Goal: Book appointment/travel/reservation

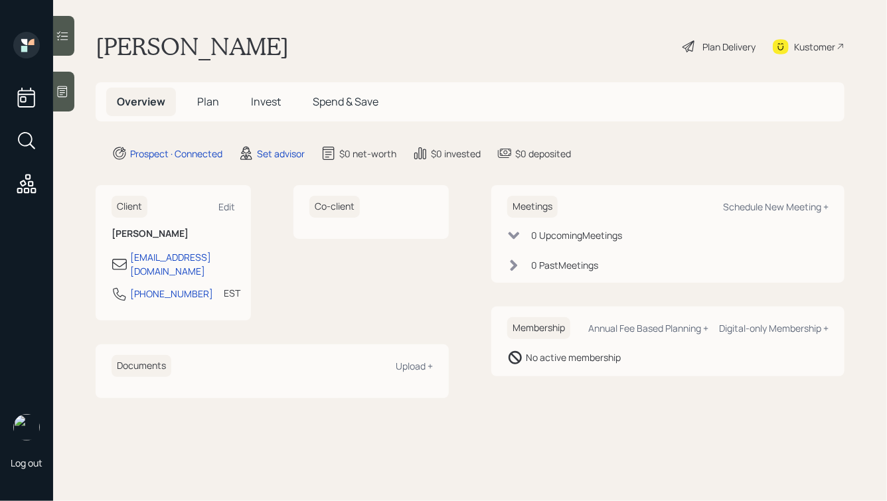
click at [67, 91] on icon at bounding box center [62, 91] width 13 height 13
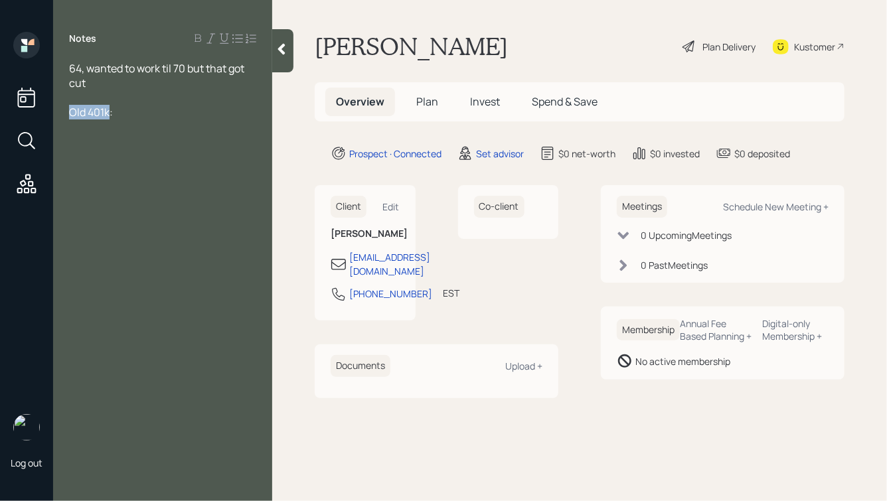
drag, startPoint x: 109, startPoint y: 114, endPoint x: 56, endPoint y: 116, distance: 52.5
click at [56, 116] on div "64, wanted to work til 70 but that got cut Old 401k:" at bounding box center [162, 90] width 219 height 58
click at [119, 121] on div "Notes 64, wanted to work til 70 but that got cut IRA:" at bounding box center [162, 258] width 219 height 453
click at [123, 103] on div at bounding box center [162, 97] width 187 height 15
click at [115, 108] on div "IRA:" at bounding box center [162, 112] width 187 height 15
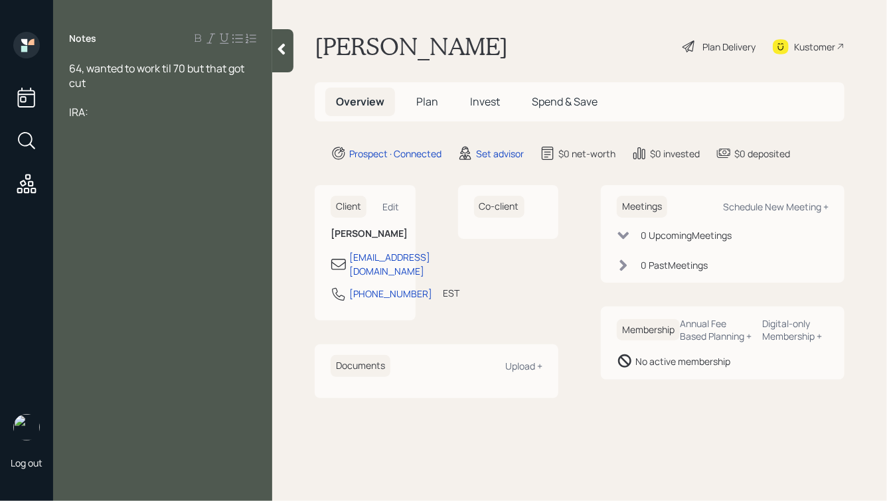
click at [102, 114] on div "IRA:" at bounding box center [162, 112] width 187 height 15
click at [98, 96] on div at bounding box center [162, 97] width 187 height 15
click at [110, 84] on div "64, wanted to work til 70 but that got cut" at bounding box center [162, 75] width 187 height 29
click at [130, 117] on div "IRA: $60k" at bounding box center [162, 112] width 187 height 15
click at [94, 99] on div at bounding box center [162, 97] width 187 height 15
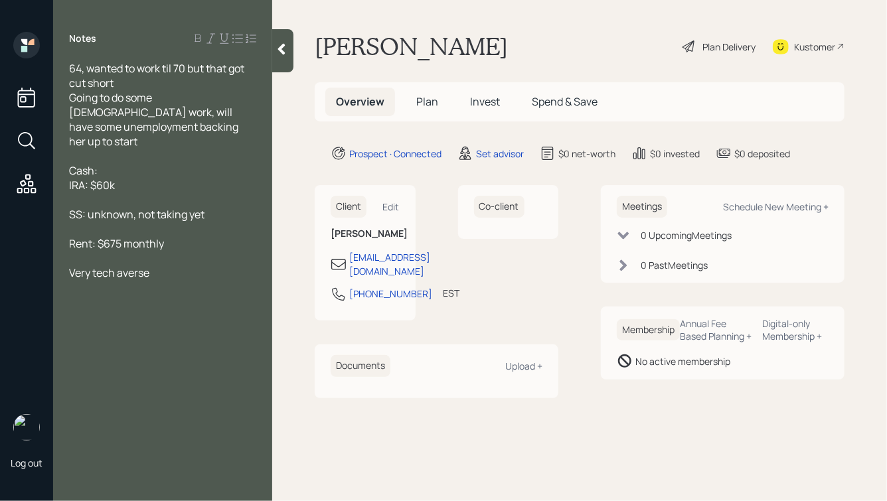
click at [149, 163] on div "Cash:" at bounding box center [162, 170] width 187 height 15
click at [158, 266] on div "Very tech averse" at bounding box center [162, 273] width 187 height 15
click at [125, 178] on div "IRA: $60k" at bounding box center [162, 185] width 187 height 15
click at [135, 178] on div "IRA: $60k" at bounding box center [162, 185] width 187 height 15
click at [181, 236] on div "Rent: $675 monthly" at bounding box center [162, 243] width 187 height 15
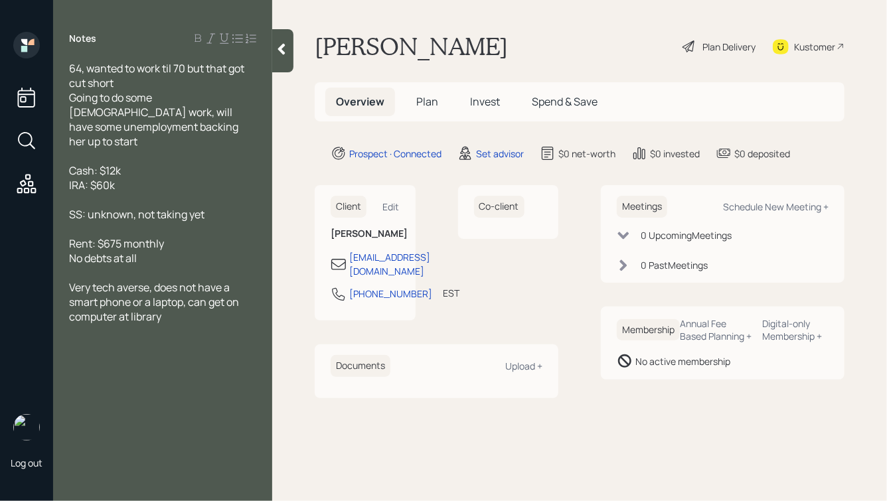
click at [280, 50] on icon at bounding box center [281, 49] width 7 height 11
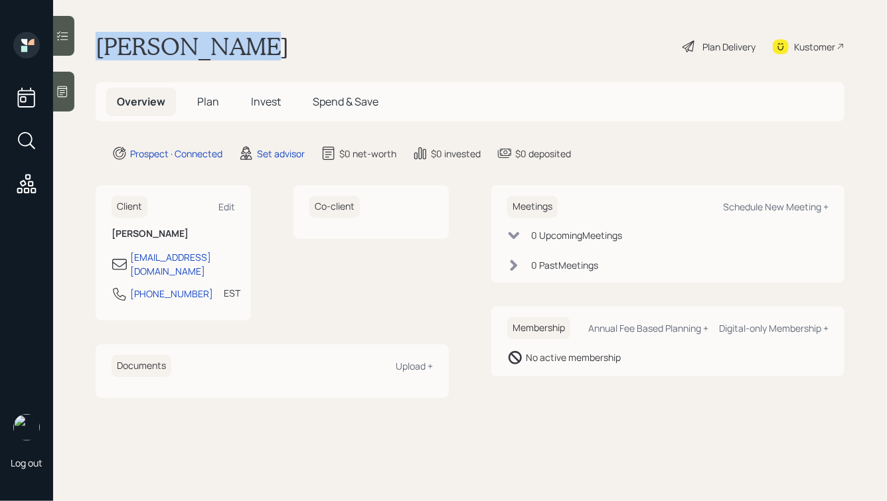
drag, startPoint x: 239, startPoint y: 48, endPoint x: 98, endPoint y: 47, distance: 141.4
click at [98, 47] on div "[PERSON_NAME] Plan Delivery Kustomer" at bounding box center [470, 46] width 749 height 29
click at [98, 47] on h1 "[PERSON_NAME]" at bounding box center [192, 46] width 193 height 29
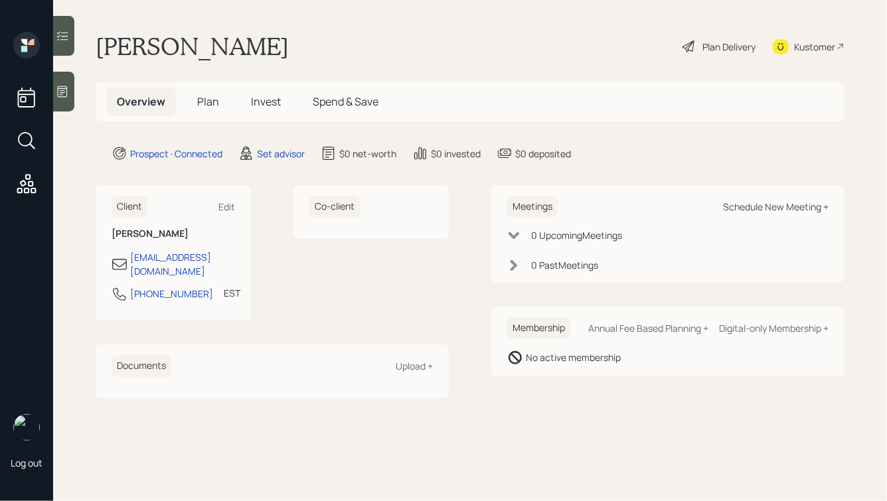
click at [744, 206] on div "Schedule New Meeting +" at bounding box center [776, 207] width 106 height 13
select select "round-[PERSON_NAME]"
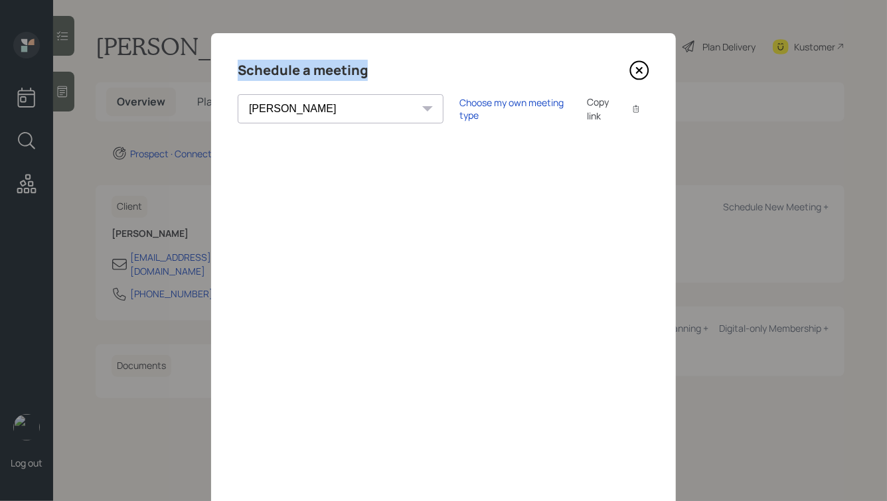
drag, startPoint x: 367, startPoint y: 70, endPoint x: 224, endPoint y: 70, distance: 142.8
click at [224, 71] on div "Schedule a meeting [PERSON_NAME] [PERSON_NAME] [PERSON_NAME] [PERSON_NAME] [PER…" at bounding box center [443, 298] width 465 height 531
click at [268, 70] on h4 "Schedule a meeting" at bounding box center [303, 70] width 130 height 21
click at [459, 109] on div "Choose my own meeting type" at bounding box center [515, 108] width 112 height 25
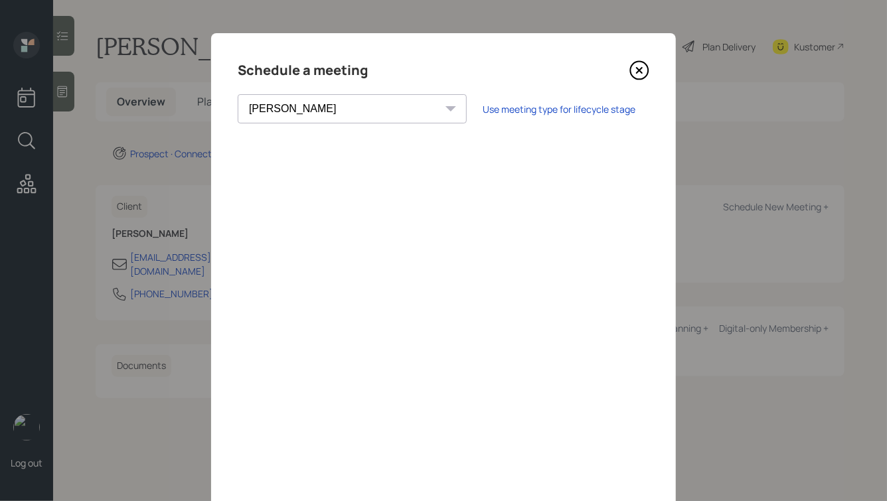
click at [341, 107] on div "[PERSON_NAME] [PERSON_NAME] [PERSON_NAME] [PERSON_NAME] [PERSON_NAME] [PERSON_N…" at bounding box center [352, 108] width 229 height 29
drag, startPoint x: 369, startPoint y: 72, endPoint x: 234, endPoint y: 70, distance: 135.5
click at [234, 70] on div "Schedule a meeting [PERSON_NAME] [PERSON_NAME] [PERSON_NAME] [PERSON_NAME] [PER…" at bounding box center [443, 298] width 465 height 531
drag, startPoint x: 238, startPoint y: 72, endPoint x: 371, endPoint y: 76, distance: 132.9
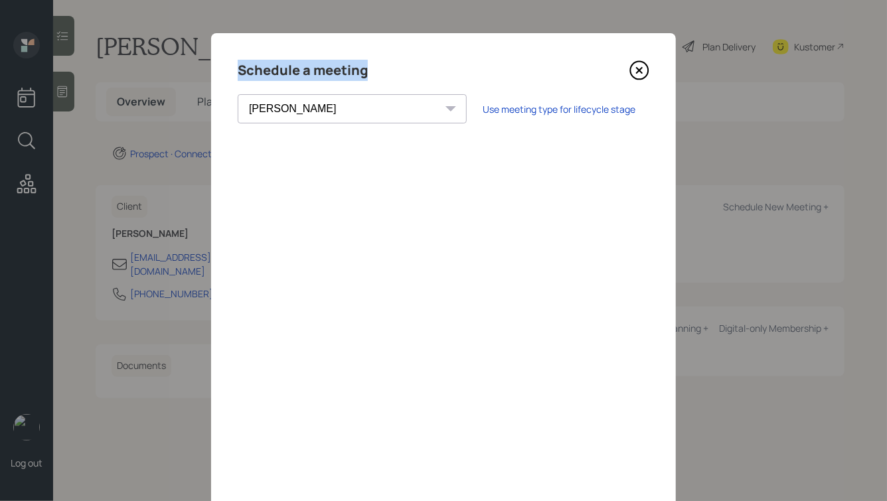
click at [371, 76] on div "Schedule a meeting" at bounding box center [444, 70] width 412 height 21
click at [638, 73] on icon at bounding box center [639, 70] width 20 height 20
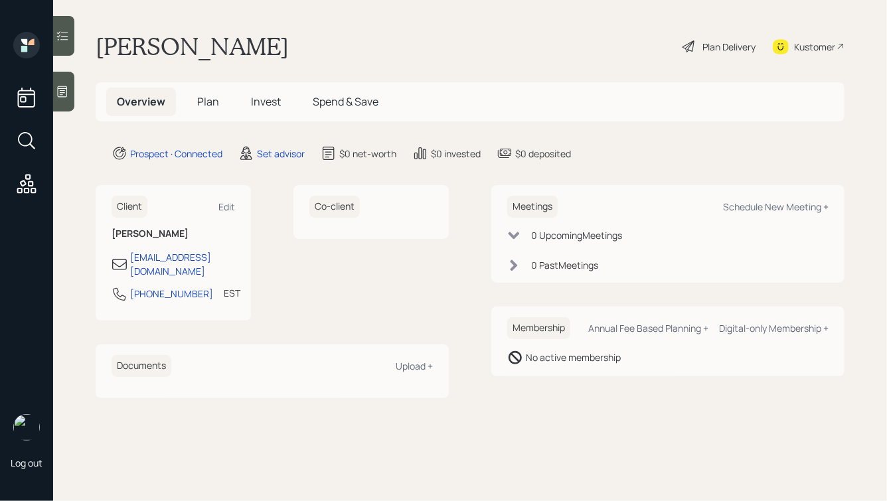
click at [69, 91] on icon at bounding box center [62, 91] width 13 height 13
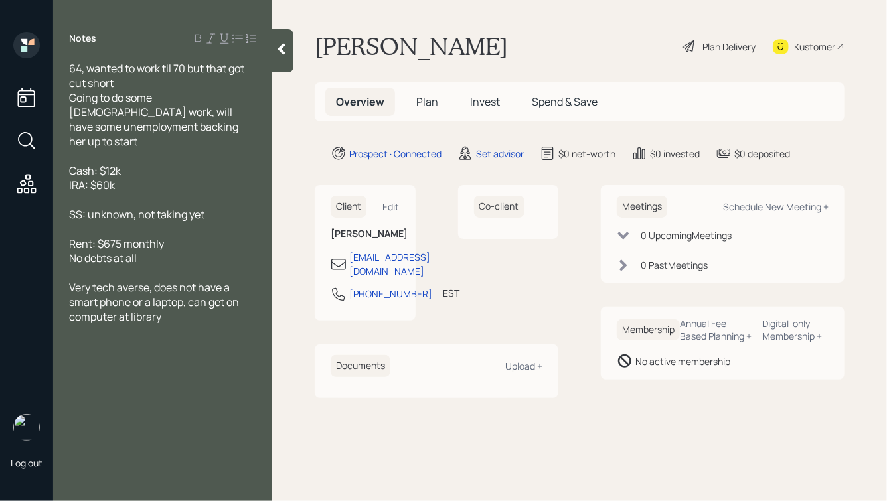
click at [140, 173] on div "Cash: $12k IRA: $60k" at bounding box center [162, 177] width 187 height 29
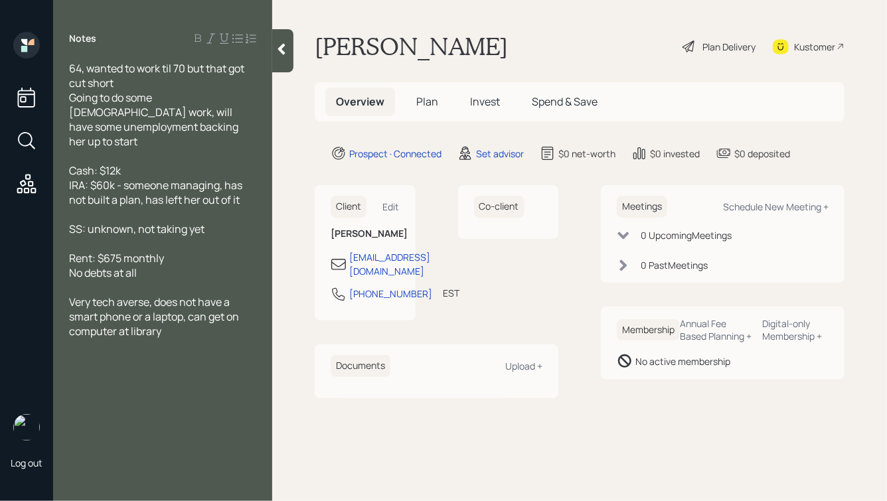
click at [284, 55] on icon at bounding box center [281, 48] width 13 height 13
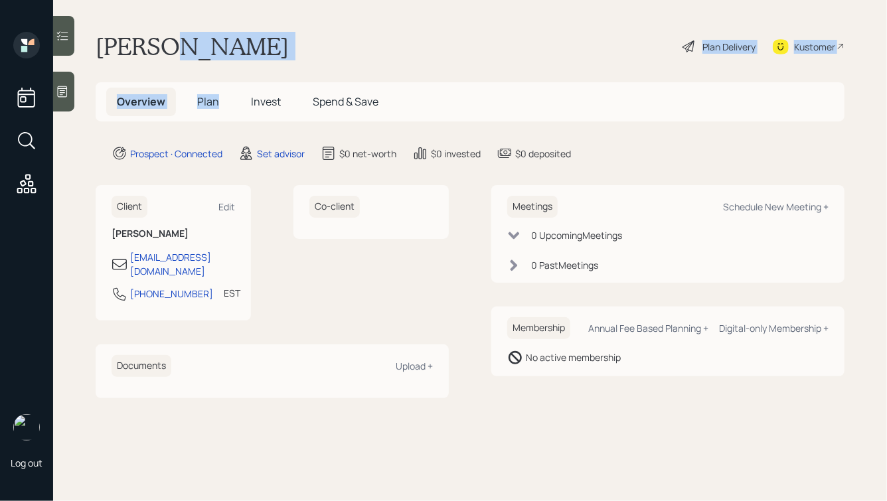
drag, startPoint x: 156, startPoint y: 46, endPoint x: 257, endPoint y: 74, distance: 104.9
click at [257, 74] on main "[PERSON_NAME] Plan Delivery Kustomer Overview Plan Invest Spend & Save Prospect…" at bounding box center [470, 250] width 834 height 501
click at [226, 53] on h1 "[PERSON_NAME]" at bounding box center [192, 46] width 193 height 29
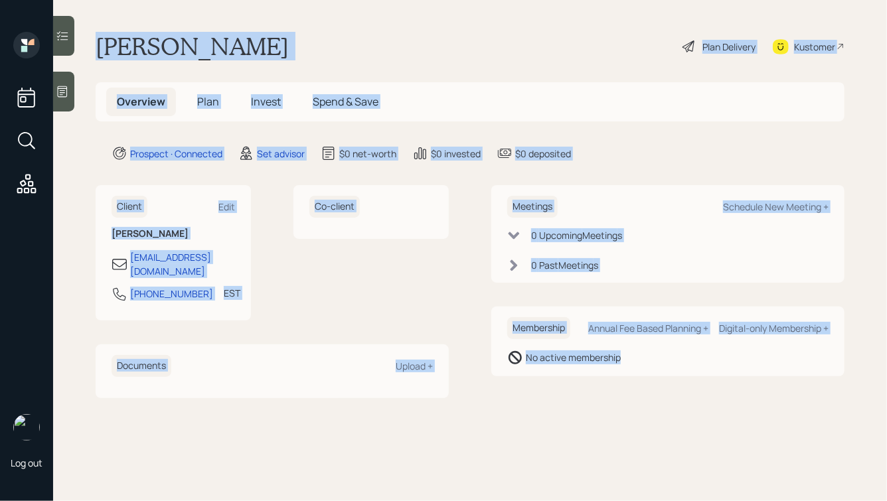
drag, startPoint x: 96, startPoint y: 42, endPoint x: 625, endPoint y: 410, distance: 645.0
click at [625, 410] on main "[PERSON_NAME] Plan Delivery Kustomer Overview Plan Invest Spend & Save Prospect…" at bounding box center [470, 250] width 834 height 501
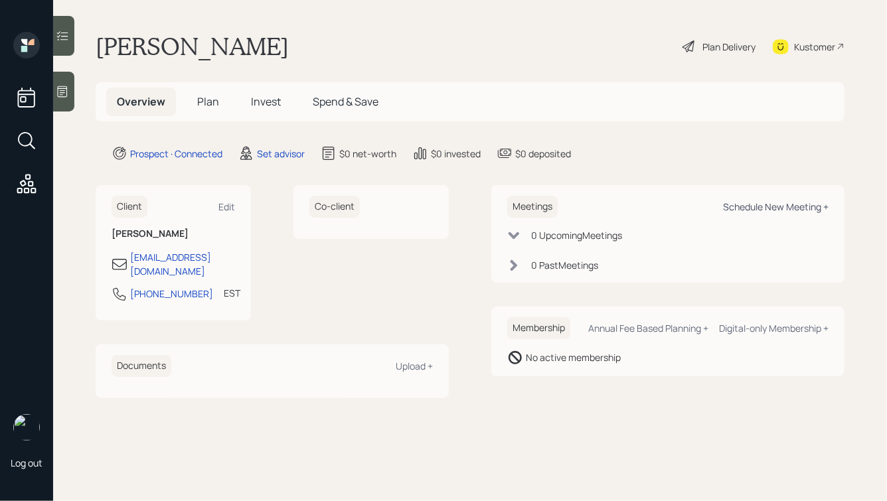
click at [769, 209] on div "Schedule New Meeting +" at bounding box center [776, 207] width 106 height 13
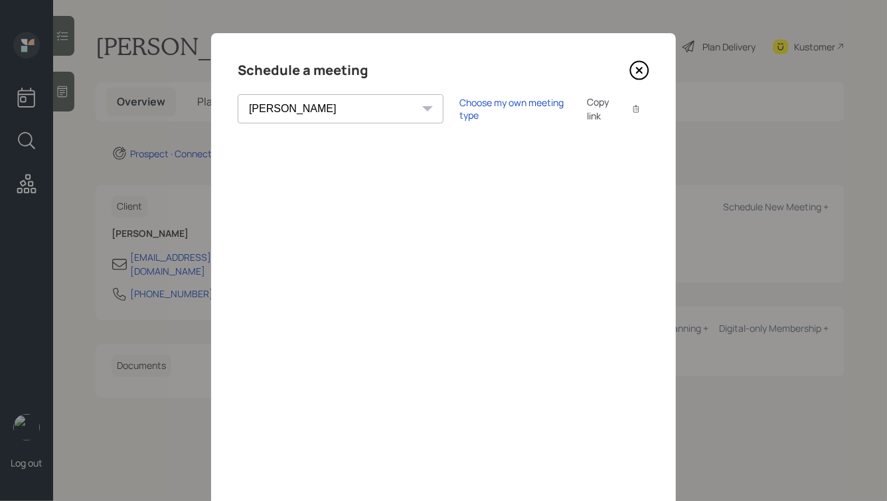
click at [326, 104] on select "[PERSON_NAME] [PERSON_NAME] [PERSON_NAME] [PERSON_NAME] [PERSON_NAME] [PERSON_N…" at bounding box center [341, 108] width 206 height 29
select select "bffa7908-1b2a-4c79-9bb6-f0ec9aed22d3"
click at [238, 94] on select "[PERSON_NAME] [PERSON_NAME] [PERSON_NAME] [PERSON_NAME] [PERSON_NAME] [PERSON_N…" at bounding box center [341, 108] width 206 height 29
drag, startPoint x: 365, startPoint y: 71, endPoint x: 232, endPoint y: 64, distance: 133.0
click at [232, 65] on div "Schedule a meeting [PERSON_NAME] [PERSON_NAME] [PERSON_NAME] [PERSON_NAME] [PER…" at bounding box center [443, 298] width 465 height 531
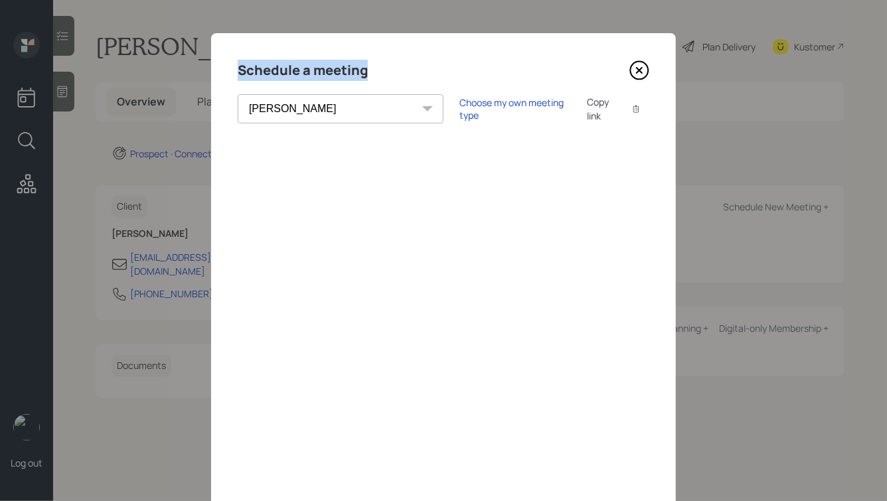
click at [384, 64] on div "Schedule a meeting" at bounding box center [444, 70] width 412 height 21
click at [459, 111] on div "Choose my own meeting type" at bounding box center [515, 108] width 112 height 25
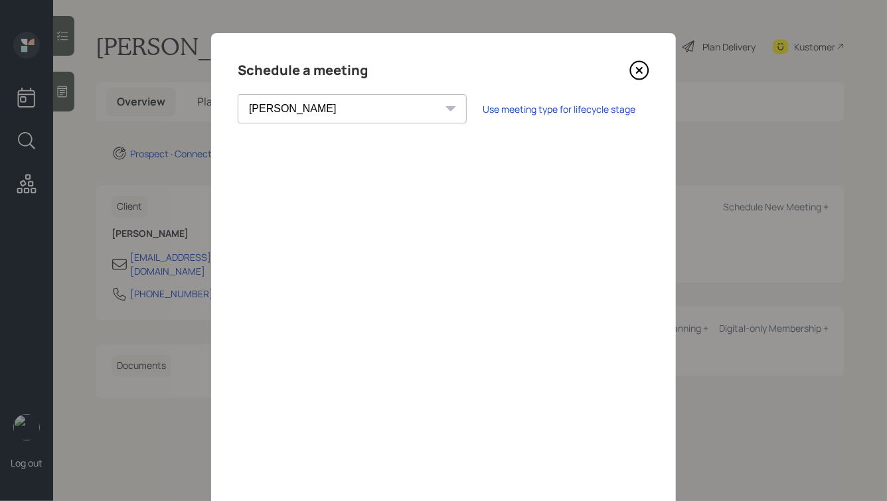
click at [640, 71] on icon at bounding box center [639, 70] width 5 height 5
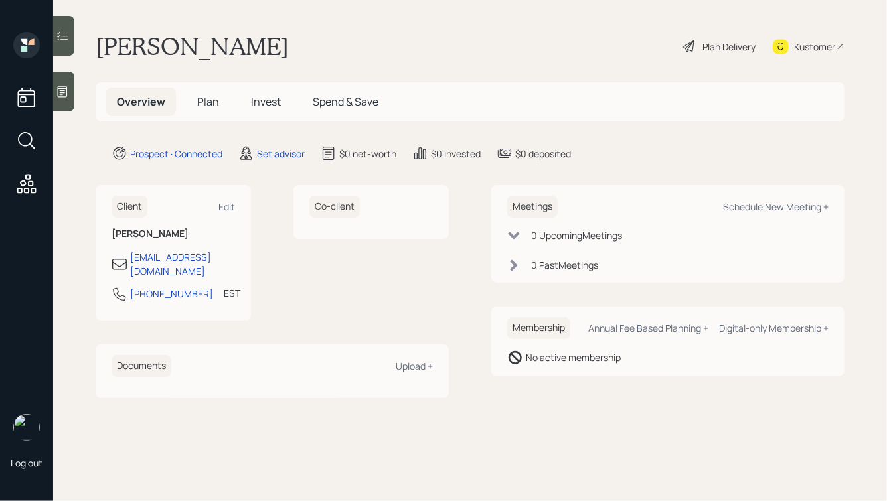
click at [340, 33] on div "[PERSON_NAME] Plan Delivery Kustomer" at bounding box center [470, 46] width 749 height 29
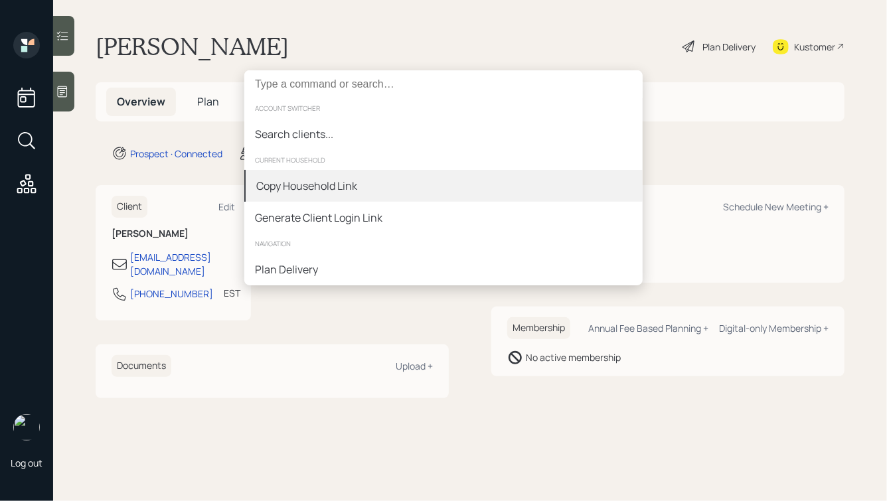
click at [299, 186] on div "Copy Household Link" at bounding box center [306, 186] width 101 height 16
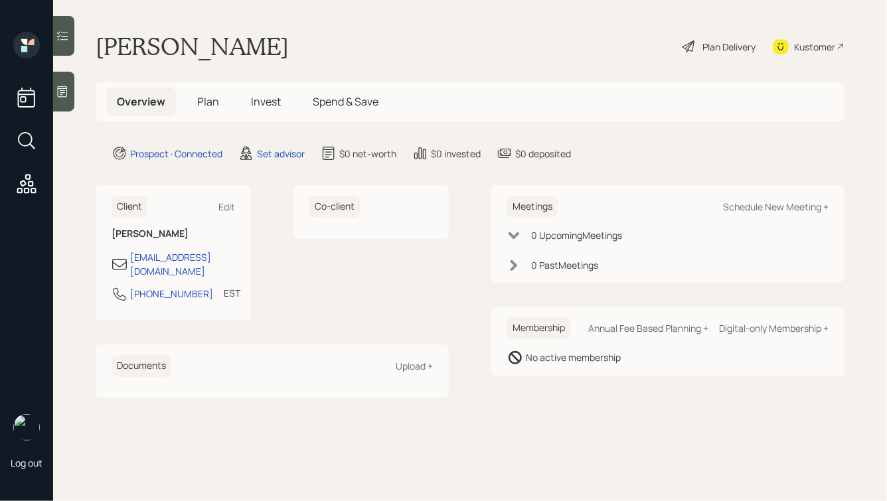
click at [794, 45] on div "Kustomer" at bounding box center [814, 47] width 41 height 14
